Goal: Transaction & Acquisition: Purchase product/service

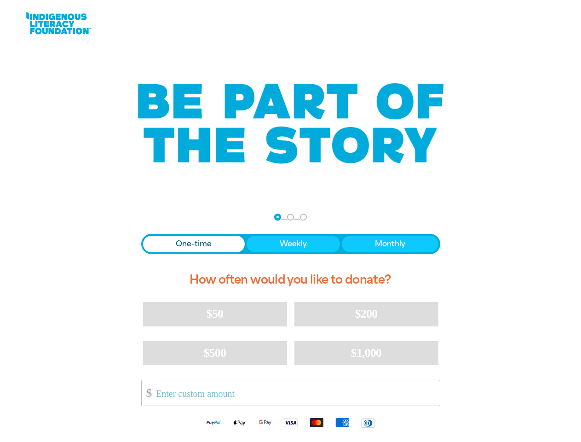
click at [290, 221] on nav "Step 1 Step 2 Step 3" at bounding box center [290, 217] width 33 height 11
click at [154, 217] on div "arrow_back Back Step 1 Step 2 Step 3" at bounding box center [290, 217] width 299 height 11
click at [277, 217] on div "Navigate to step 1 of 3 to enter your donation amount" at bounding box center [277, 217] width 2 height 2
click at [194, 244] on span "One-time" at bounding box center [194, 243] width 36 height 11
click at [293, 244] on span "Weekly" at bounding box center [293, 243] width 27 height 11
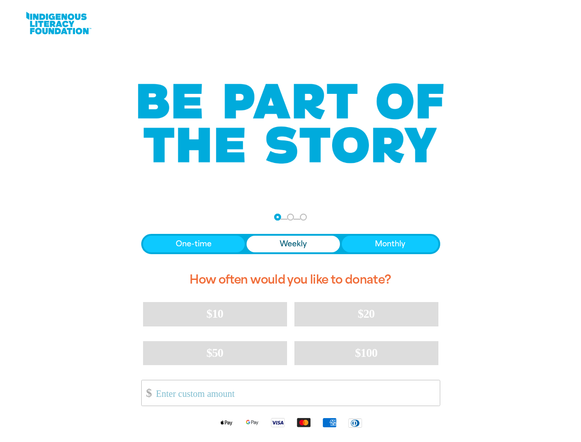
click at [390, 244] on span "Monthly" at bounding box center [390, 243] width 30 height 11
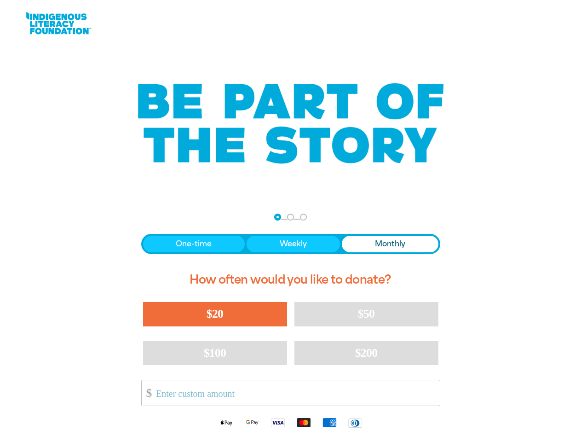
click at [215, 314] on span "$20" at bounding box center [215, 313] width 17 height 13
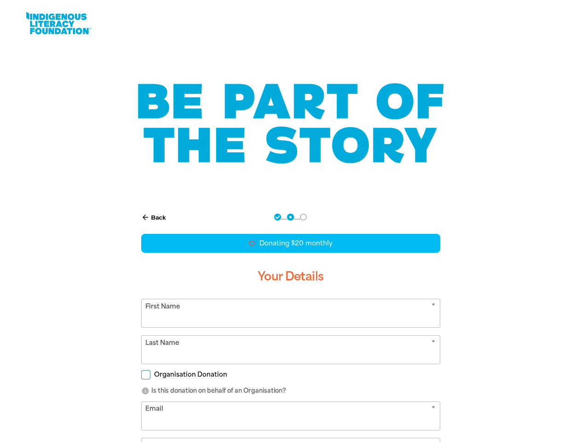
click at [366, 314] on div "One-time Weekly Monthly How often would you like to donate? $20 $50 $100 $200 O…" at bounding box center [290, 404] width 299 height 341
